Goal: Information Seeking & Learning: Learn about a topic

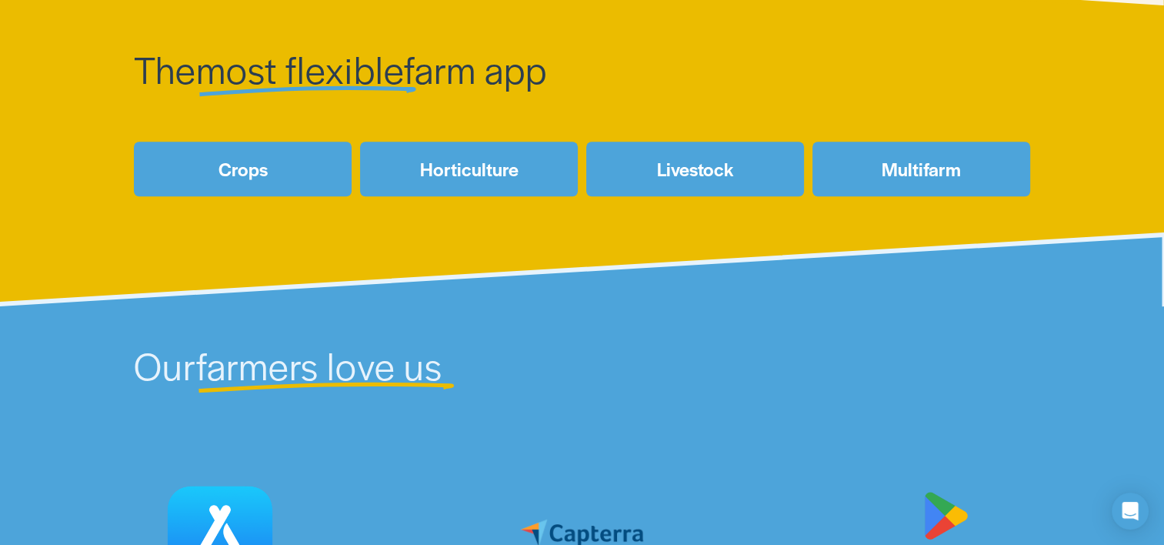
scroll to position [732, 0]
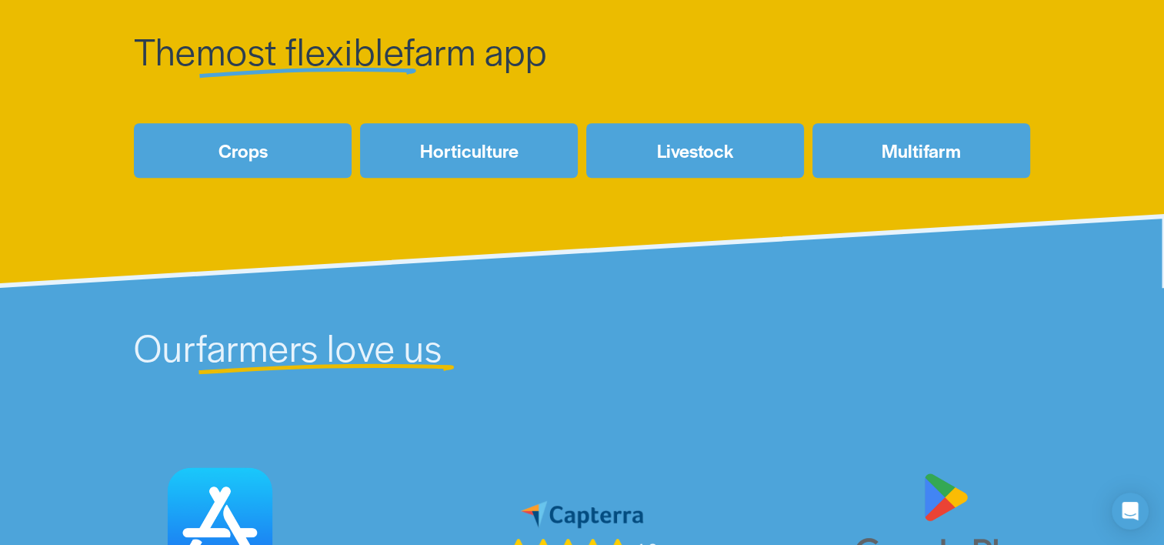
click at [647, 152] on link "Livestock" at bounding box center [695, 150] width 218 height 55
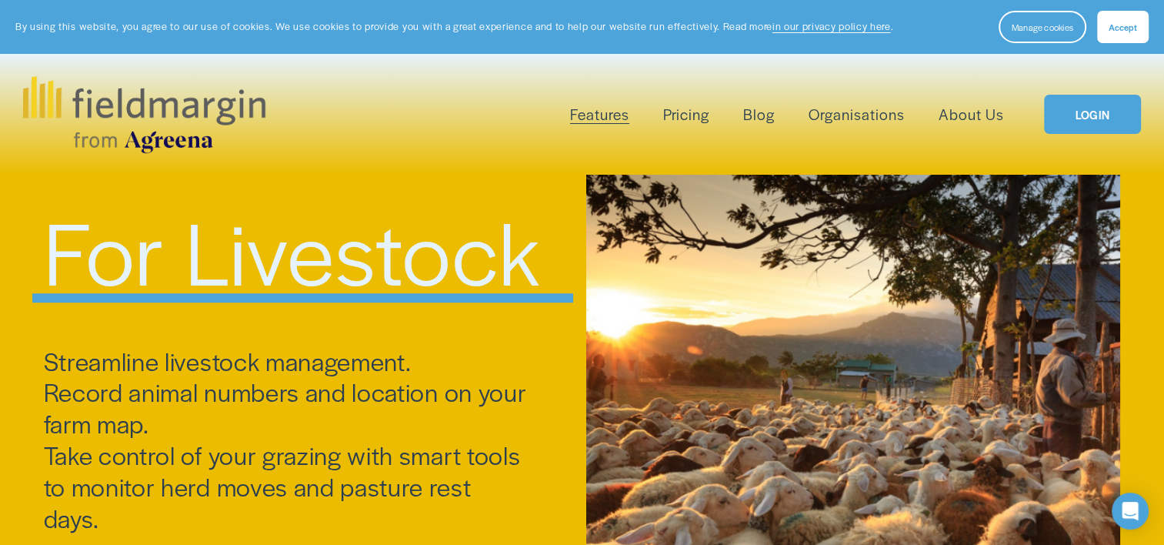
click at [692, 111] on link "Pricing" at bounding box center [686, 114] width 46 height 25
